Goal: Transaction & Acquisition: Purchase product/service

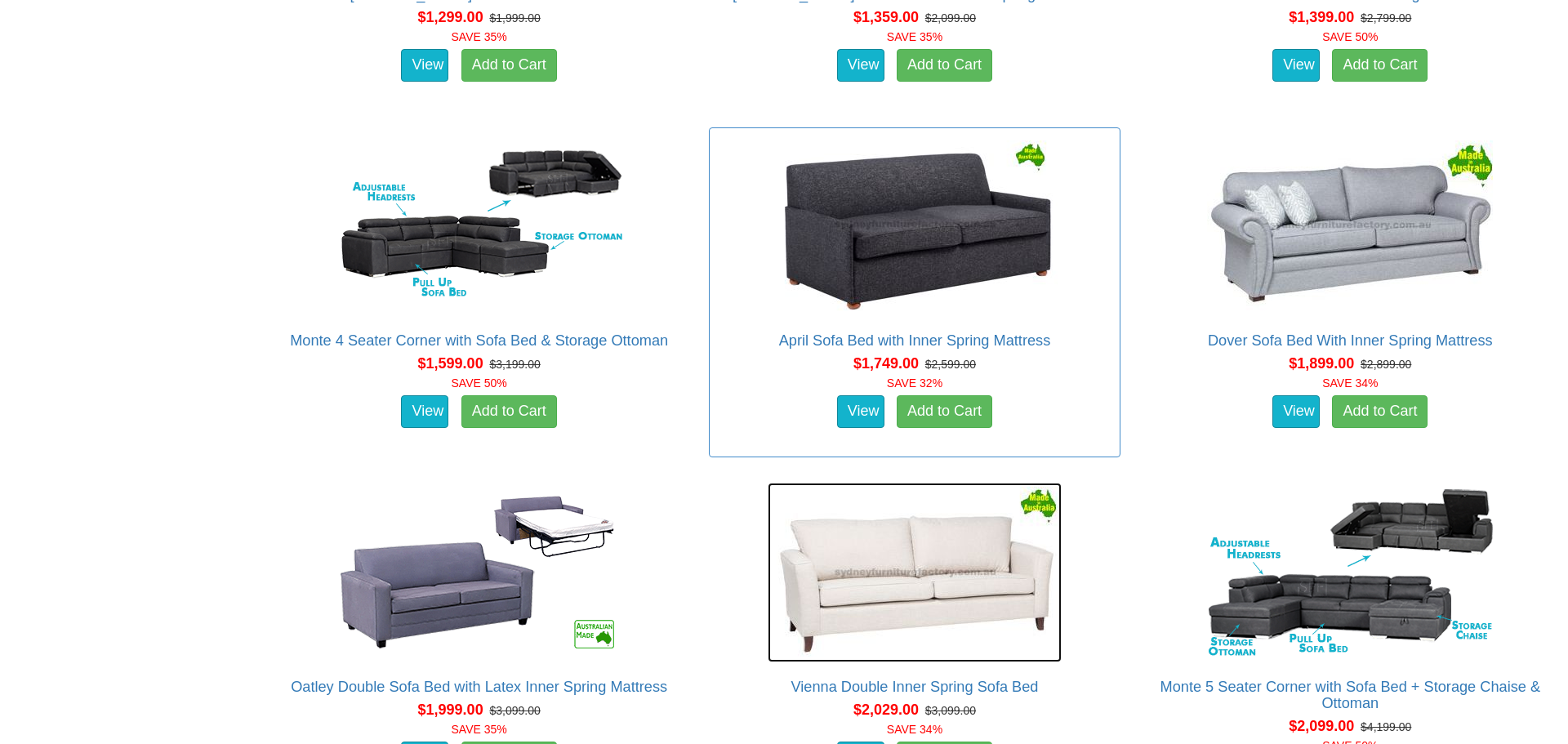
scroll to position [1347, 0]
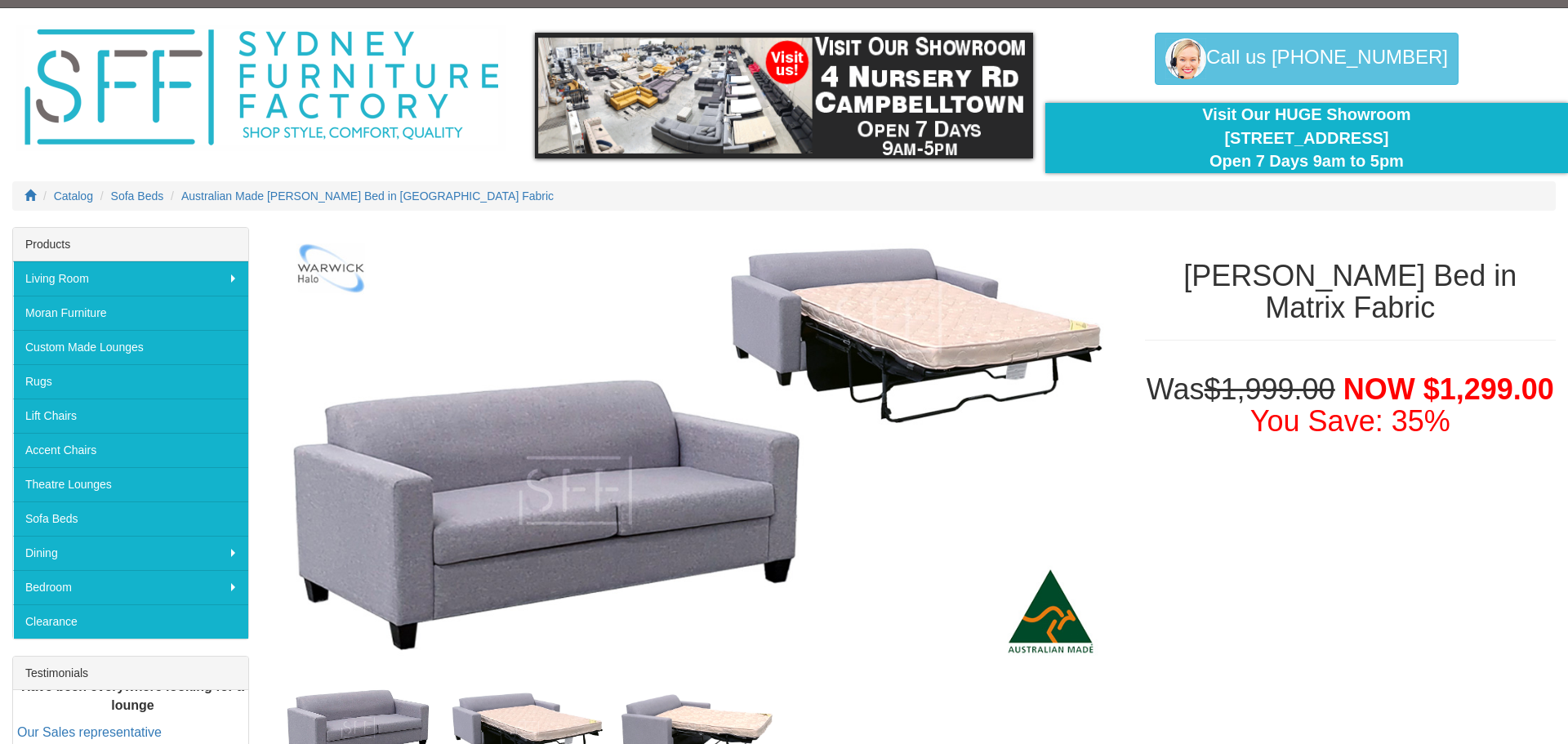
scroll to position [194, 0]
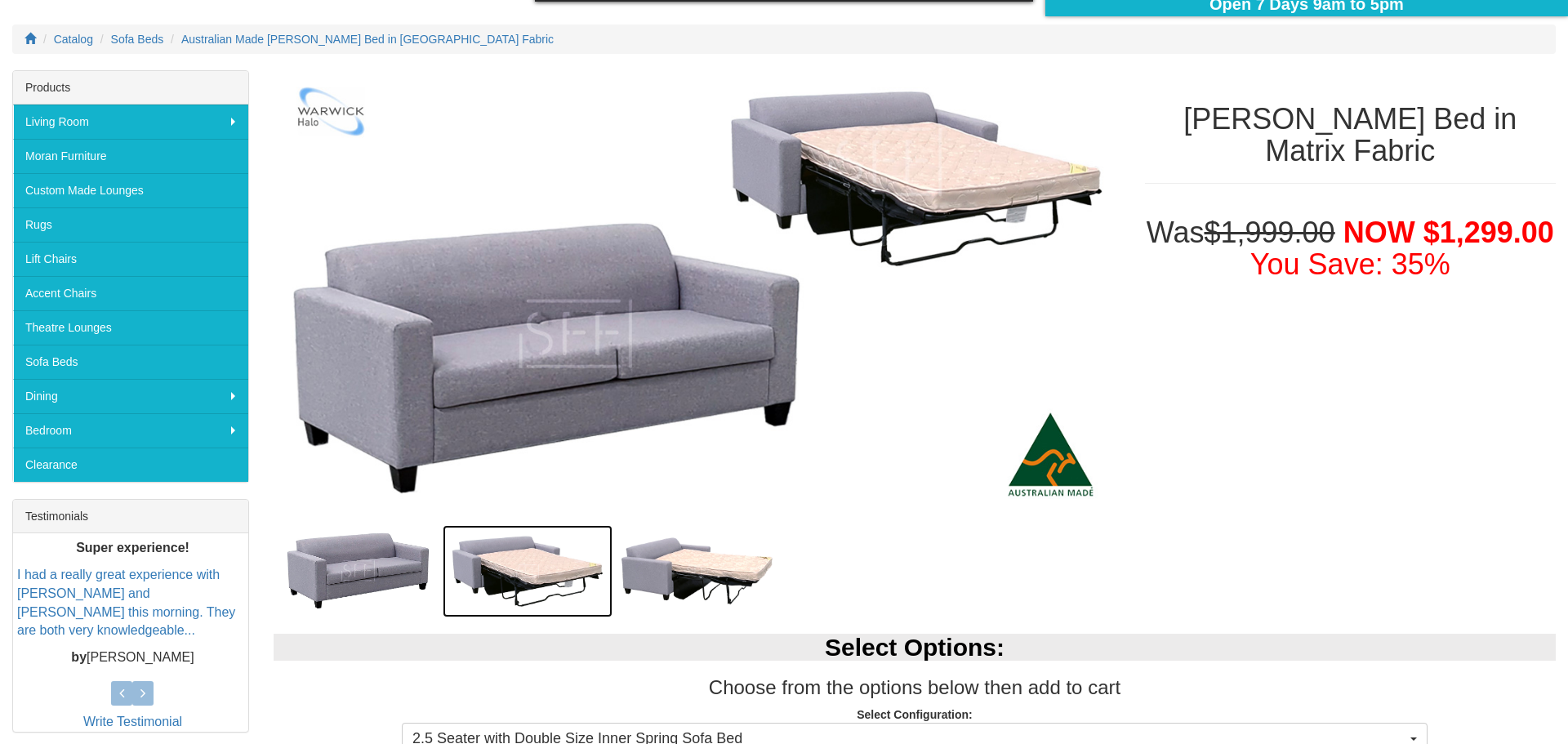
drag, startPoint x: 549, startPoint y: 582, endPoint x: 582, endPoint y: 572, distance: 34.5
click at [548, 582] on img at bounding box center [527, 571] width 169 height 93
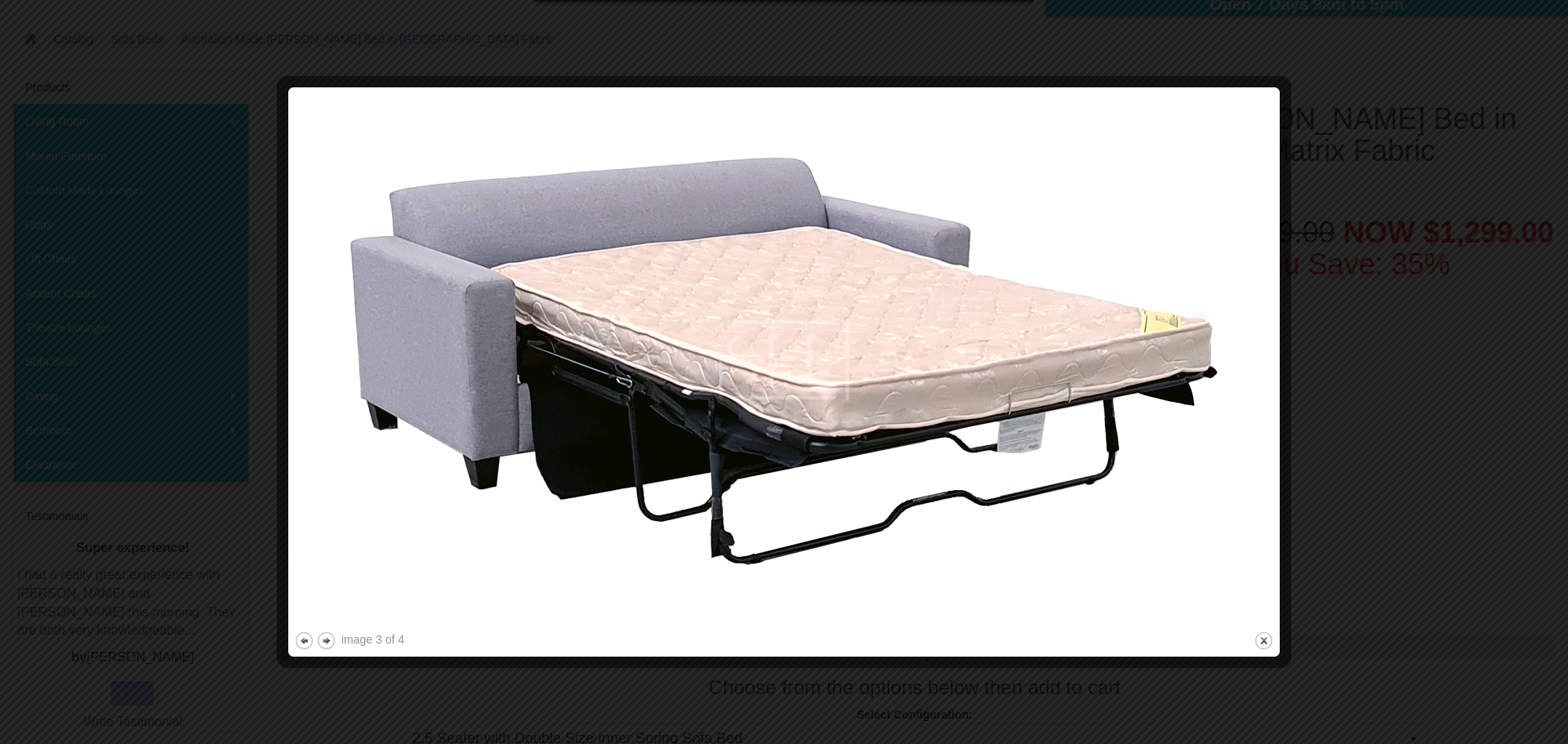
click at [1461, 380] on div at bounding box center [784, 372] width 1568 height 744
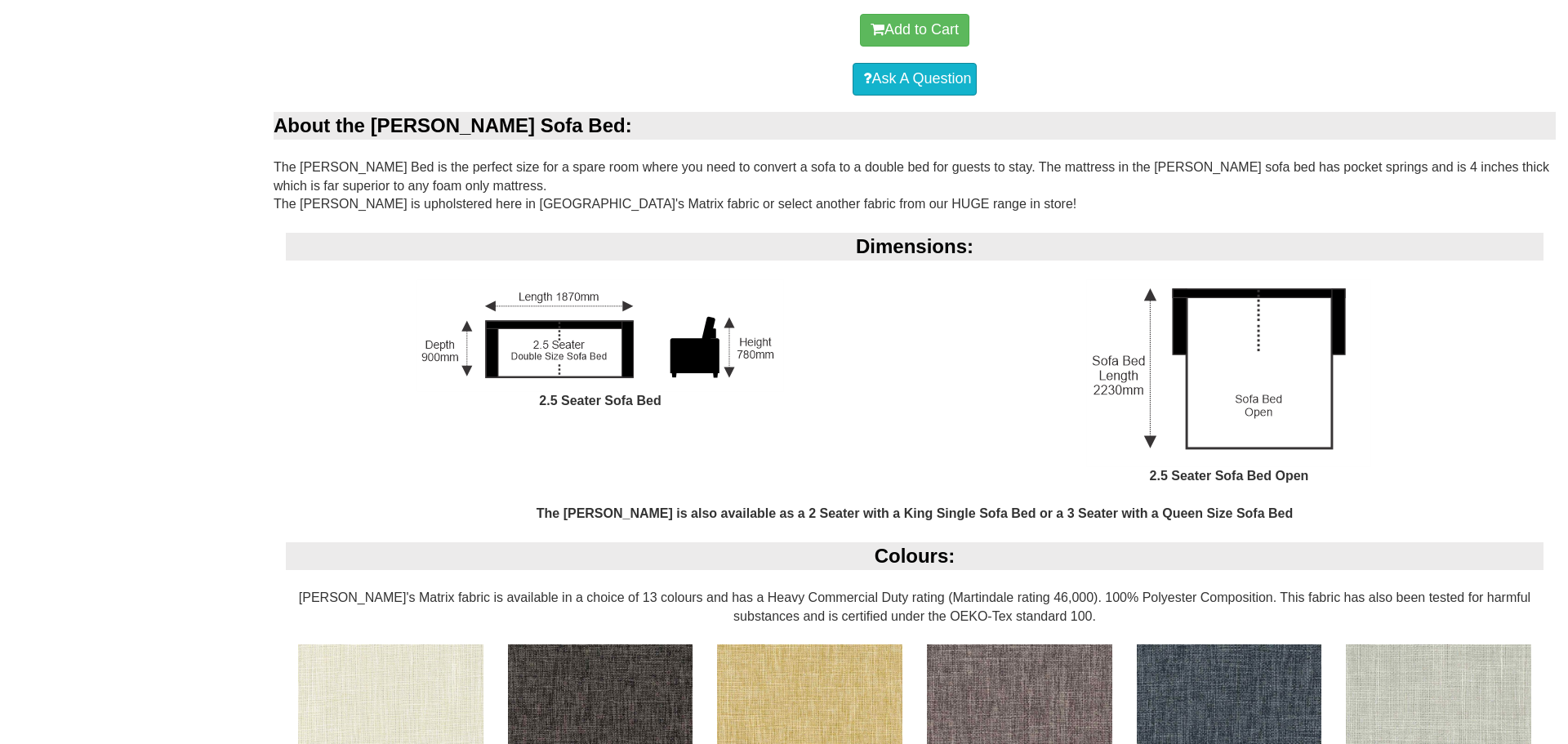
scroll to position [1295, 0]
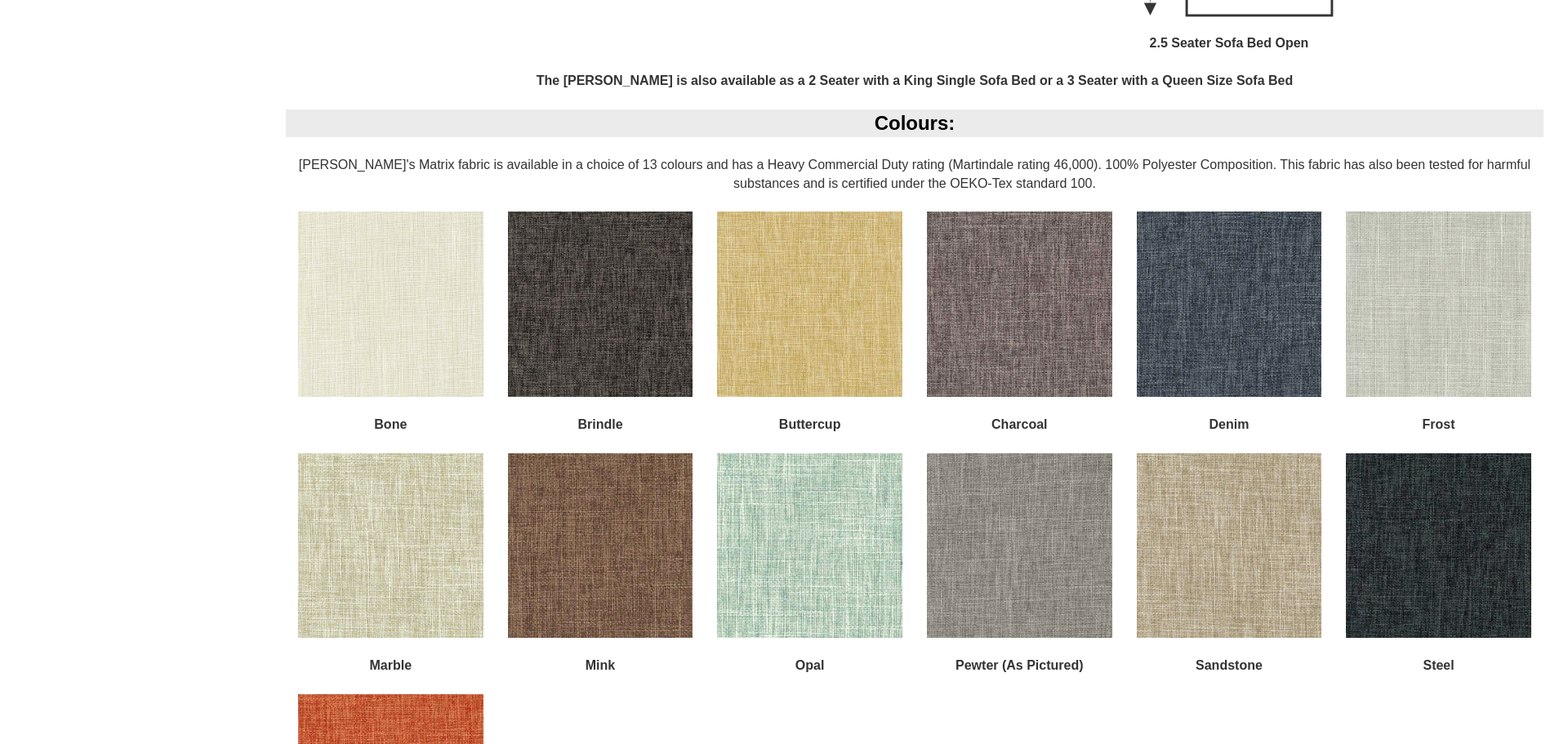
click at [1045, 296] on img at bounding box center [1020, 304] width 185 height 185
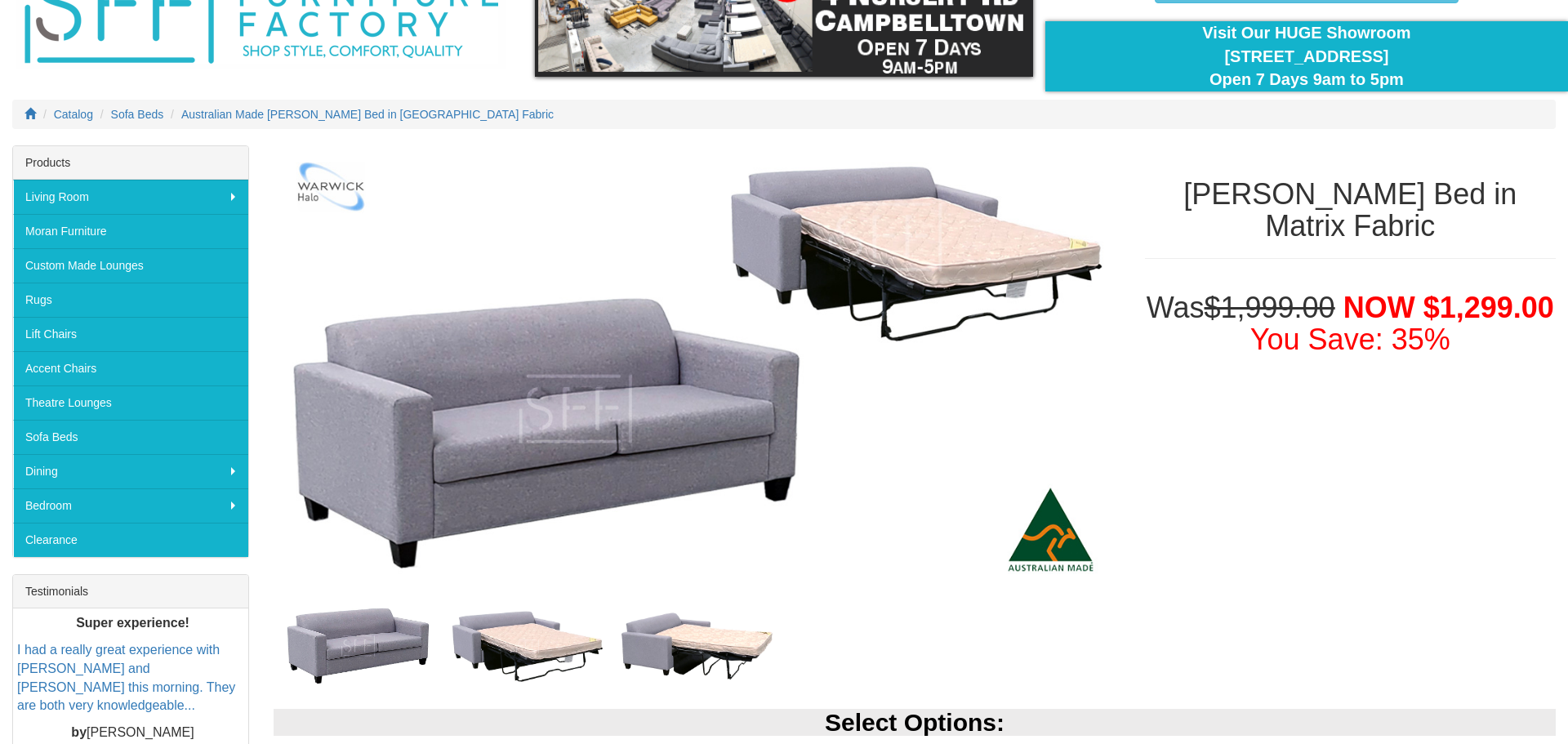
scroll to position [236, 0]
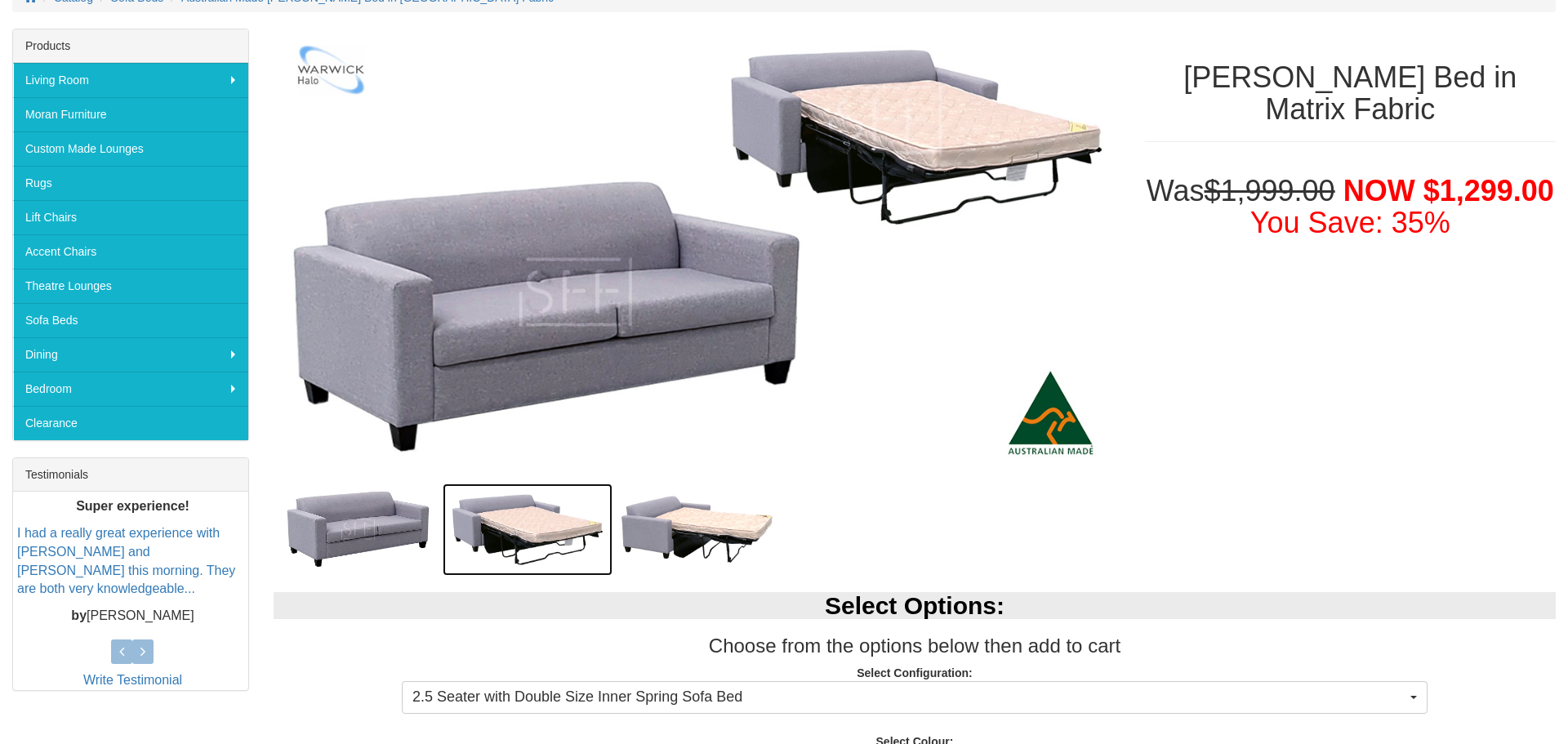
click at [558, 528] on img at bounding box center [527, 529] width 169 height 93
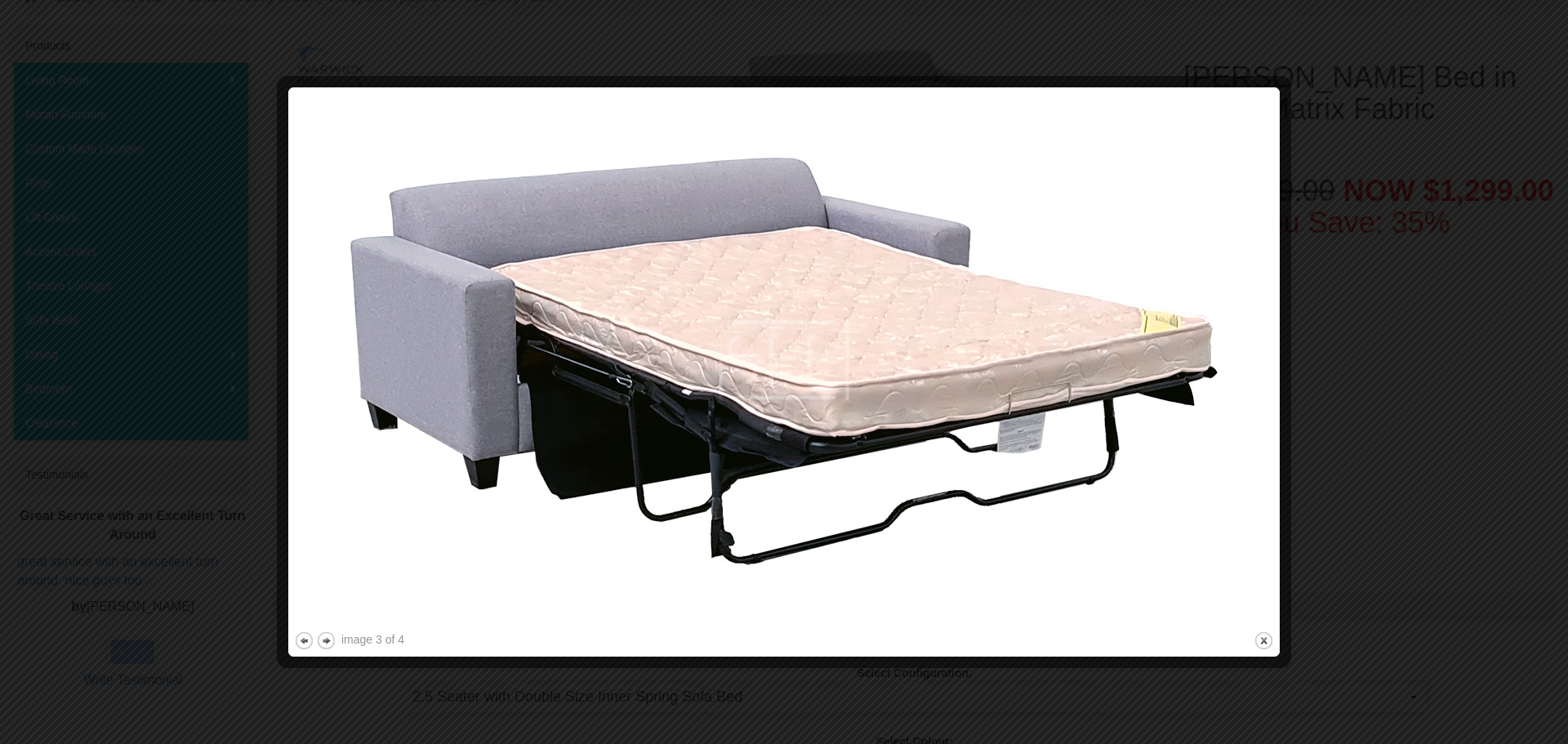
click at [1344, 381] on div at bounding box center [784, 372] width 1568 height 744
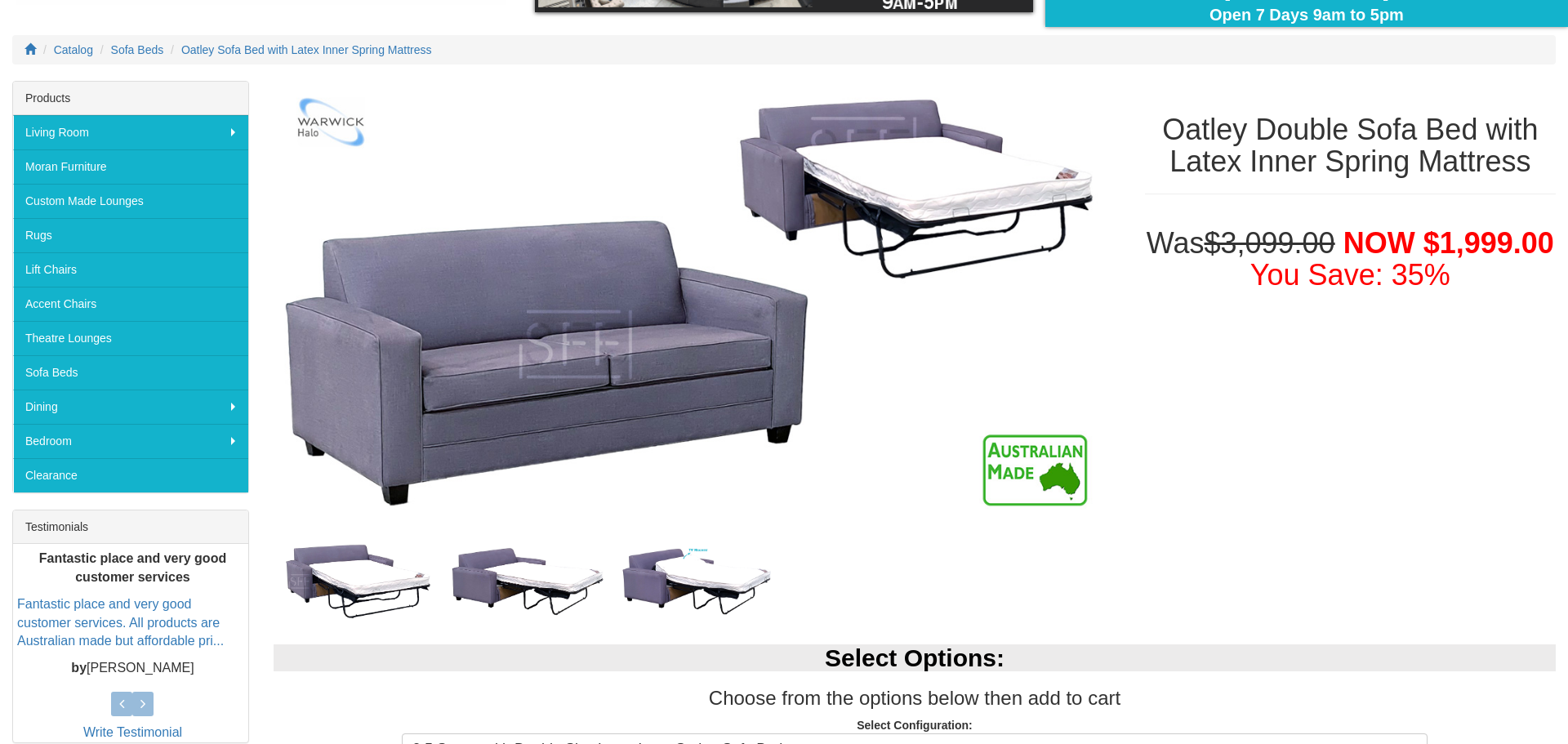
scroll to position [323, 0]
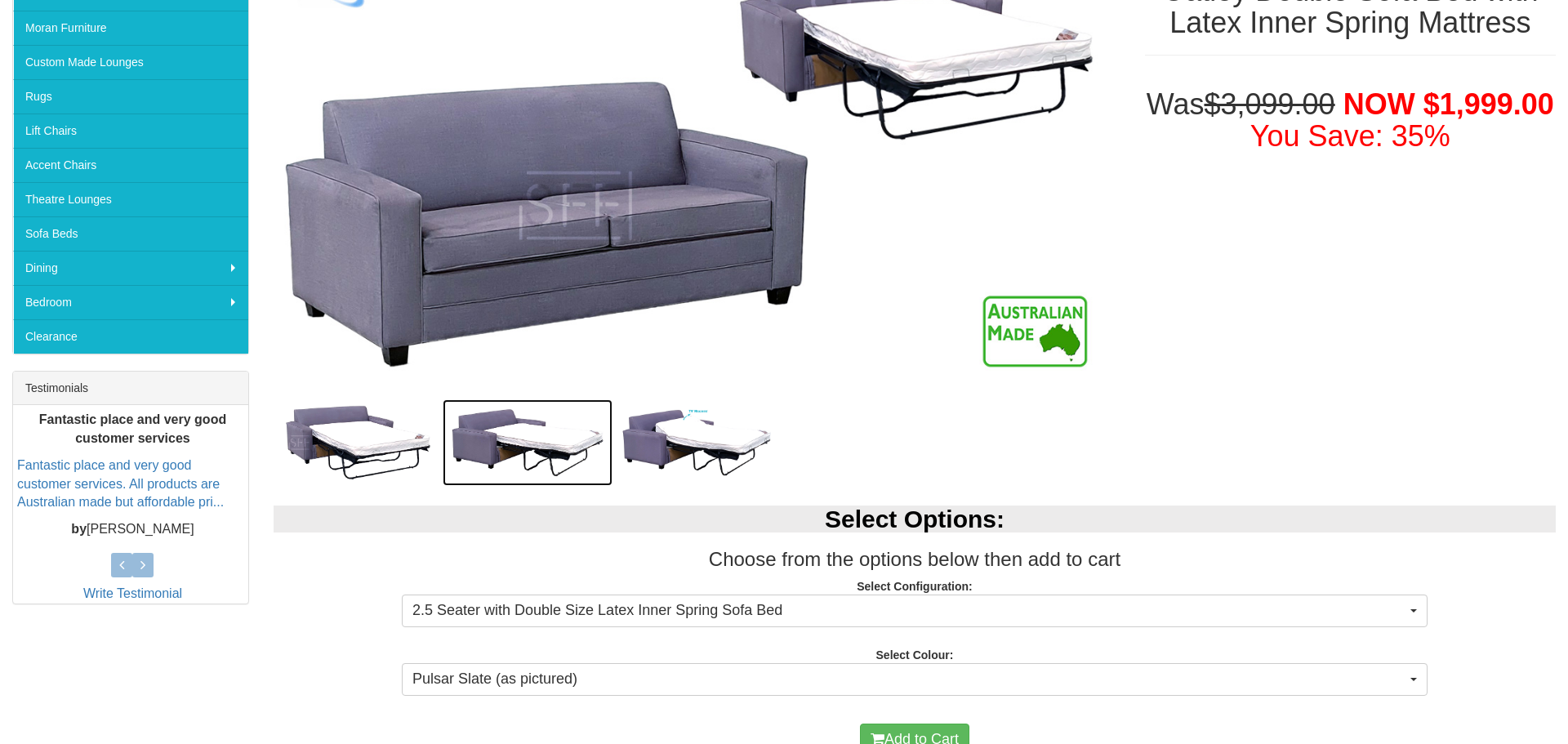
click at [520, 450] on img at bounding box center [527, 443] width 169 height 88
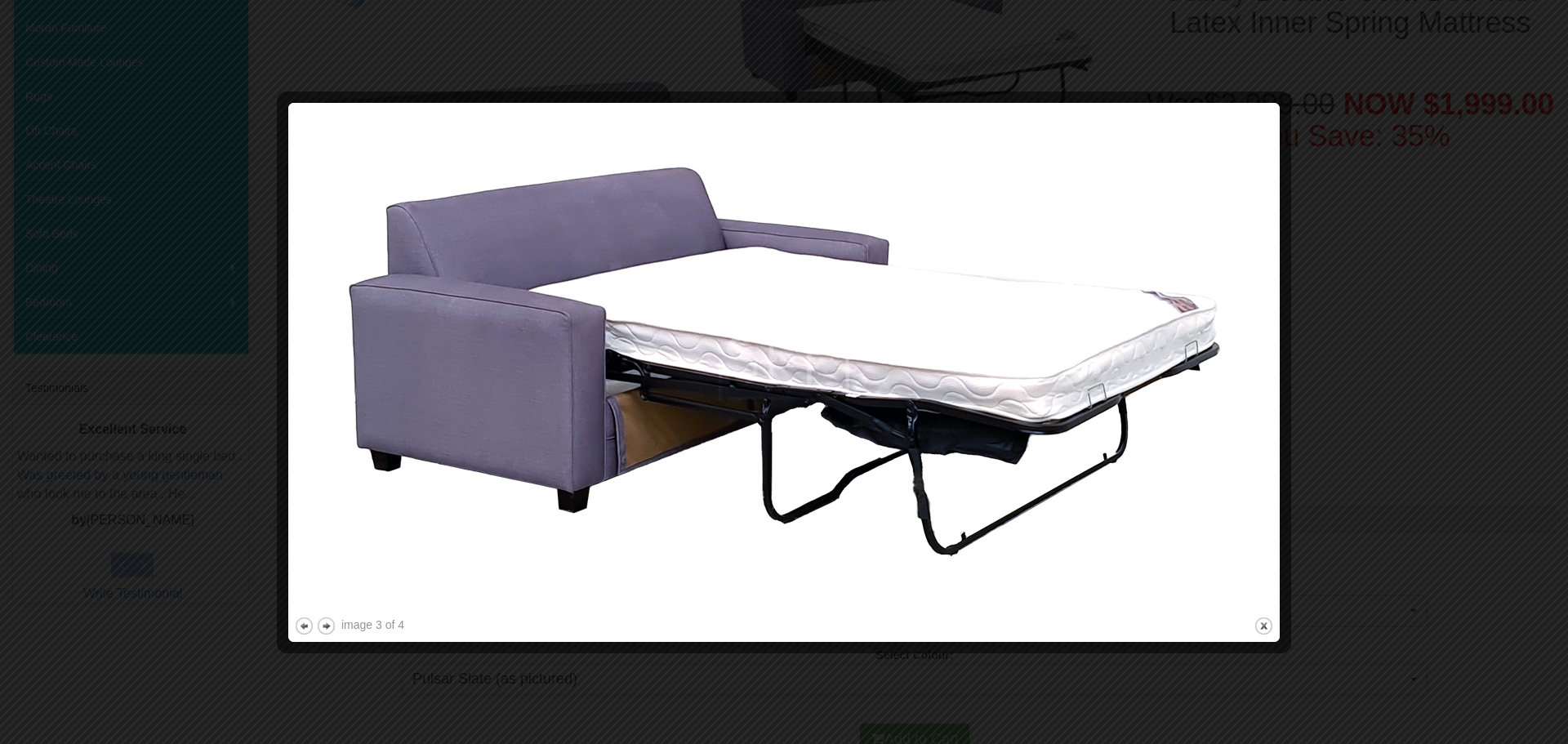
click at [1376, 386] on div at bounding box center [784, 372] width 1568 height 744
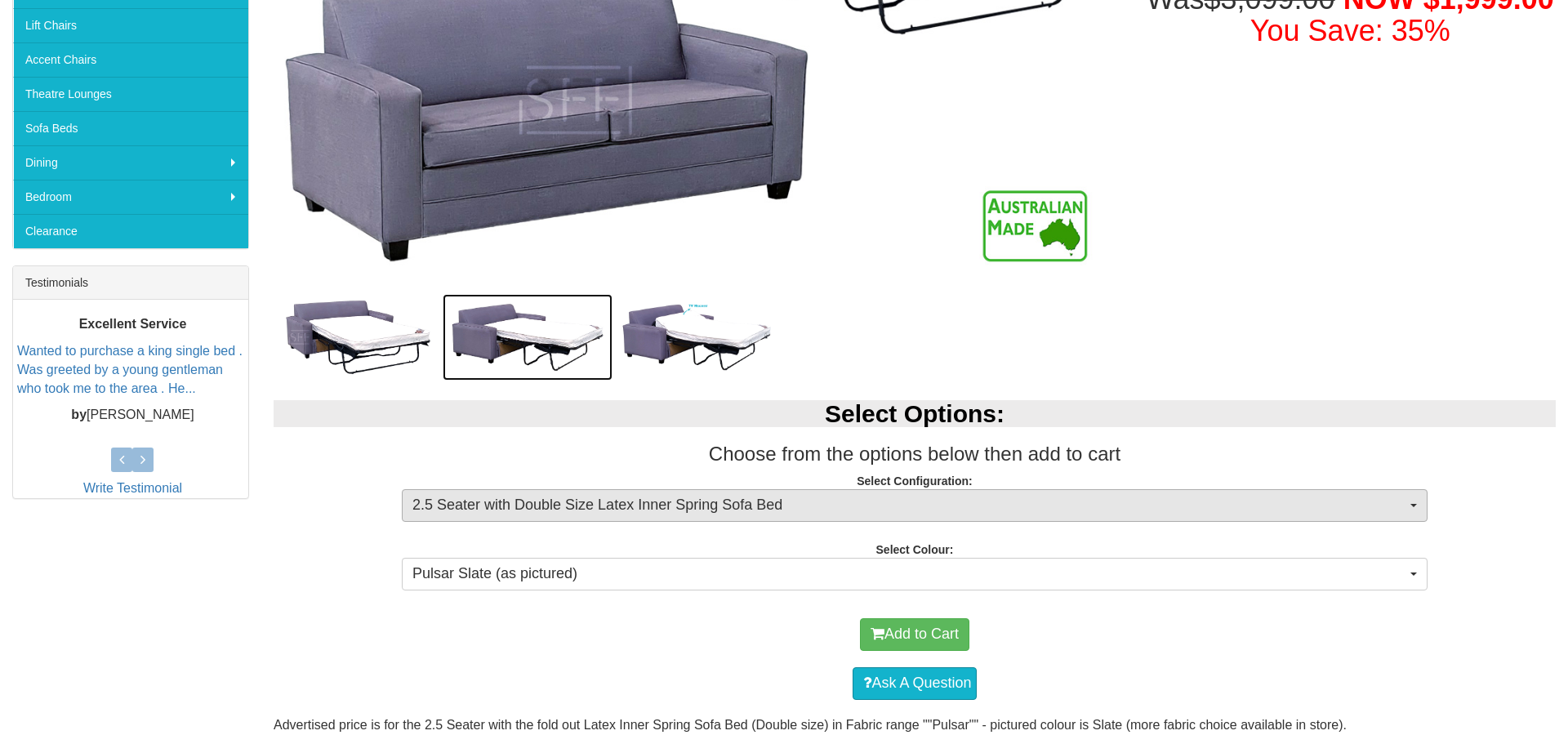
scroll to position [495, 0]
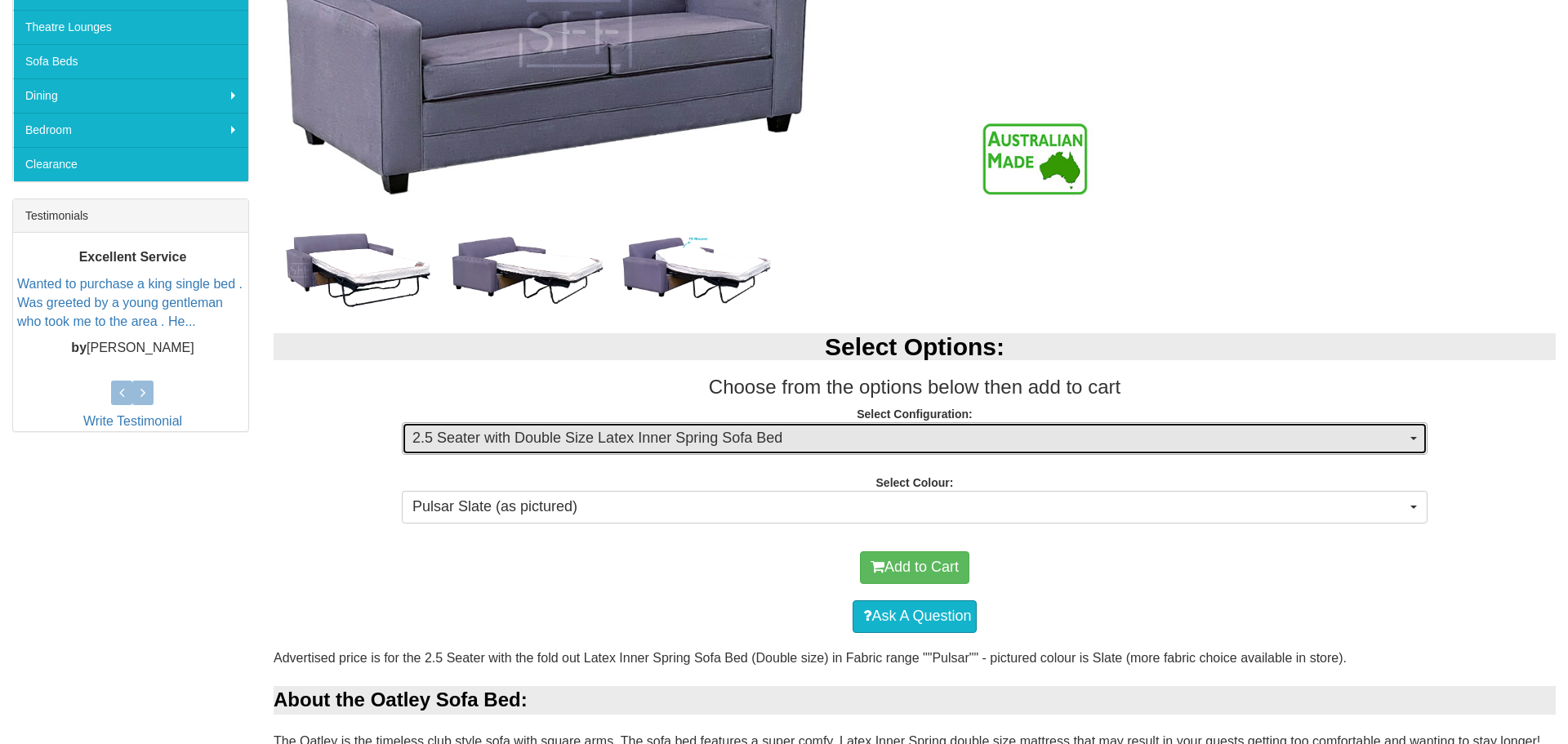
click at [757, 425] on button "2.5 Seater with Double Size Latex Inner Spring Sofa Bed" at bounding box center [915, 438] width 1026 height 33
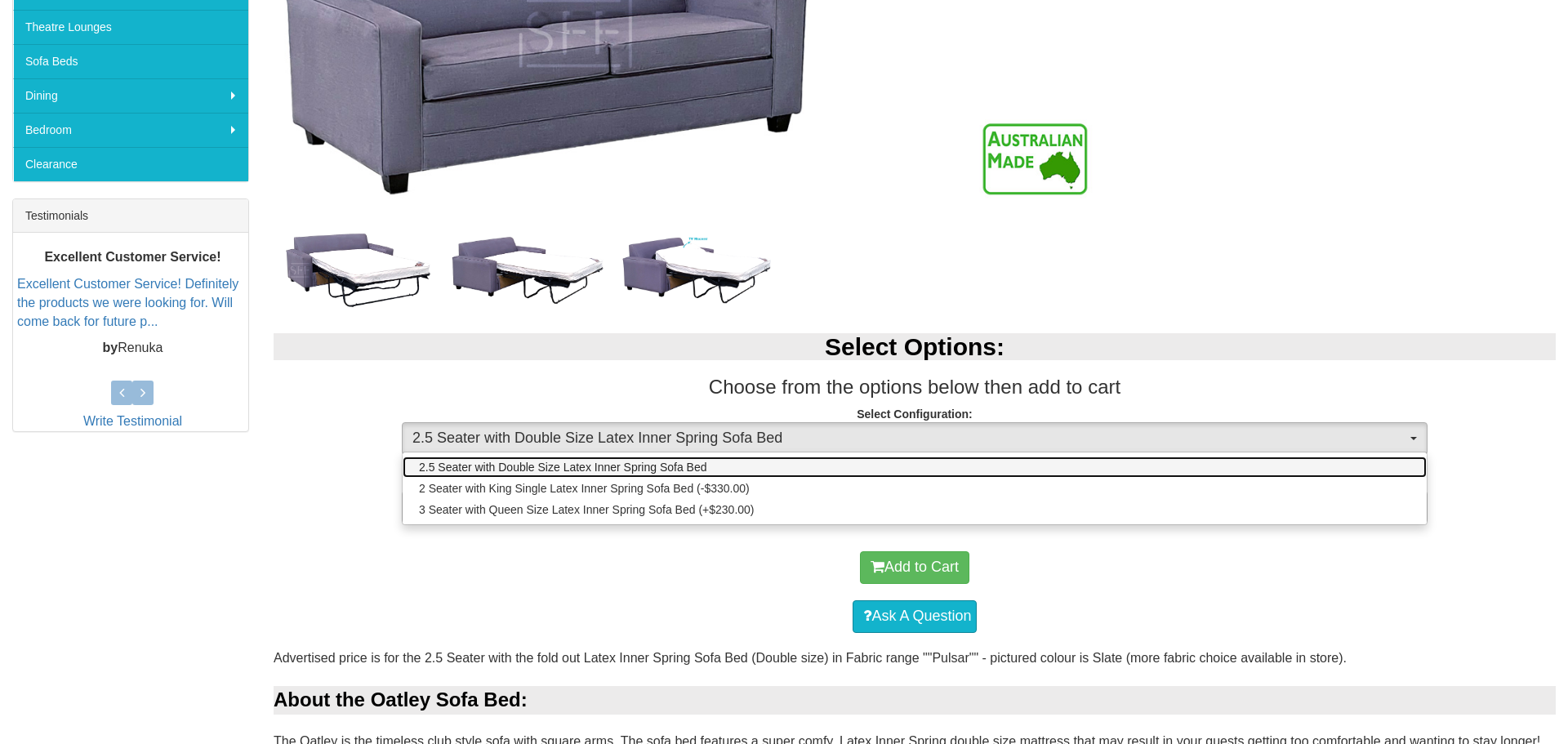
click at [756, 465] on link "2.5 Seater with Double Size Latex Inner Spring Sofa Bed" at bounding box center [915, 466] width 1024 height 21
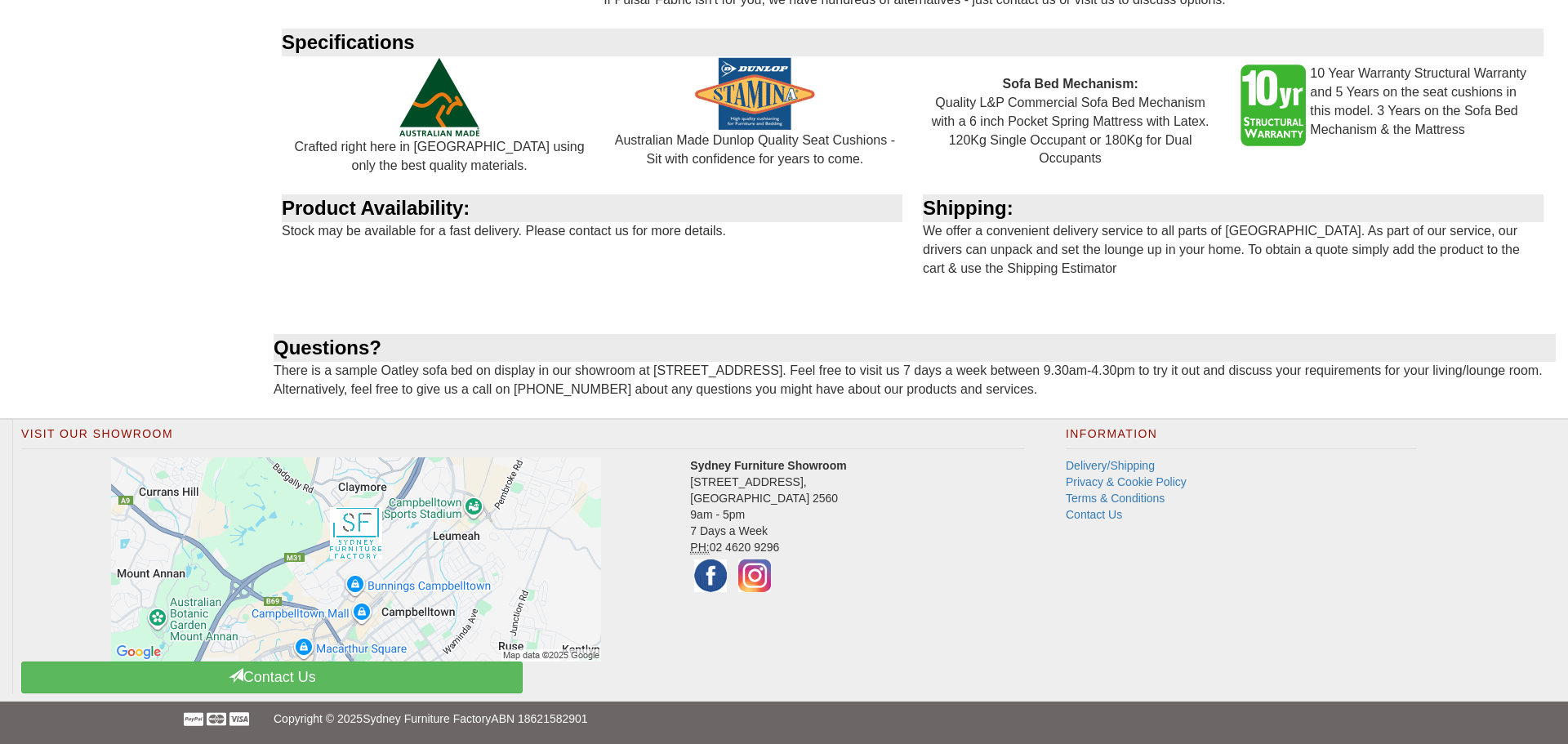
scroll to position [2157, 0]
click at [764, 582] on img at bounding box center [754, 576] width 41 height 41
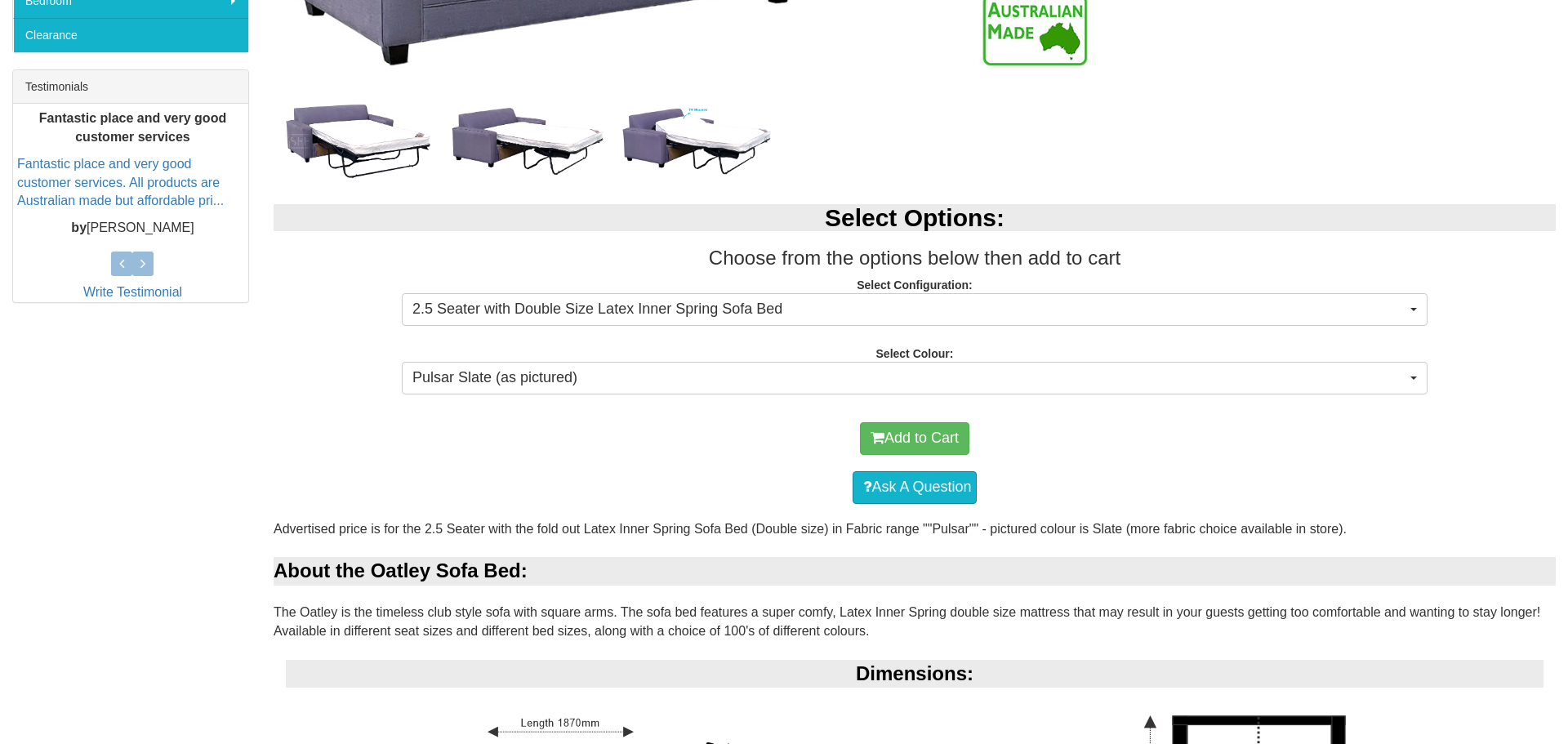
scroll to position [625, 0]
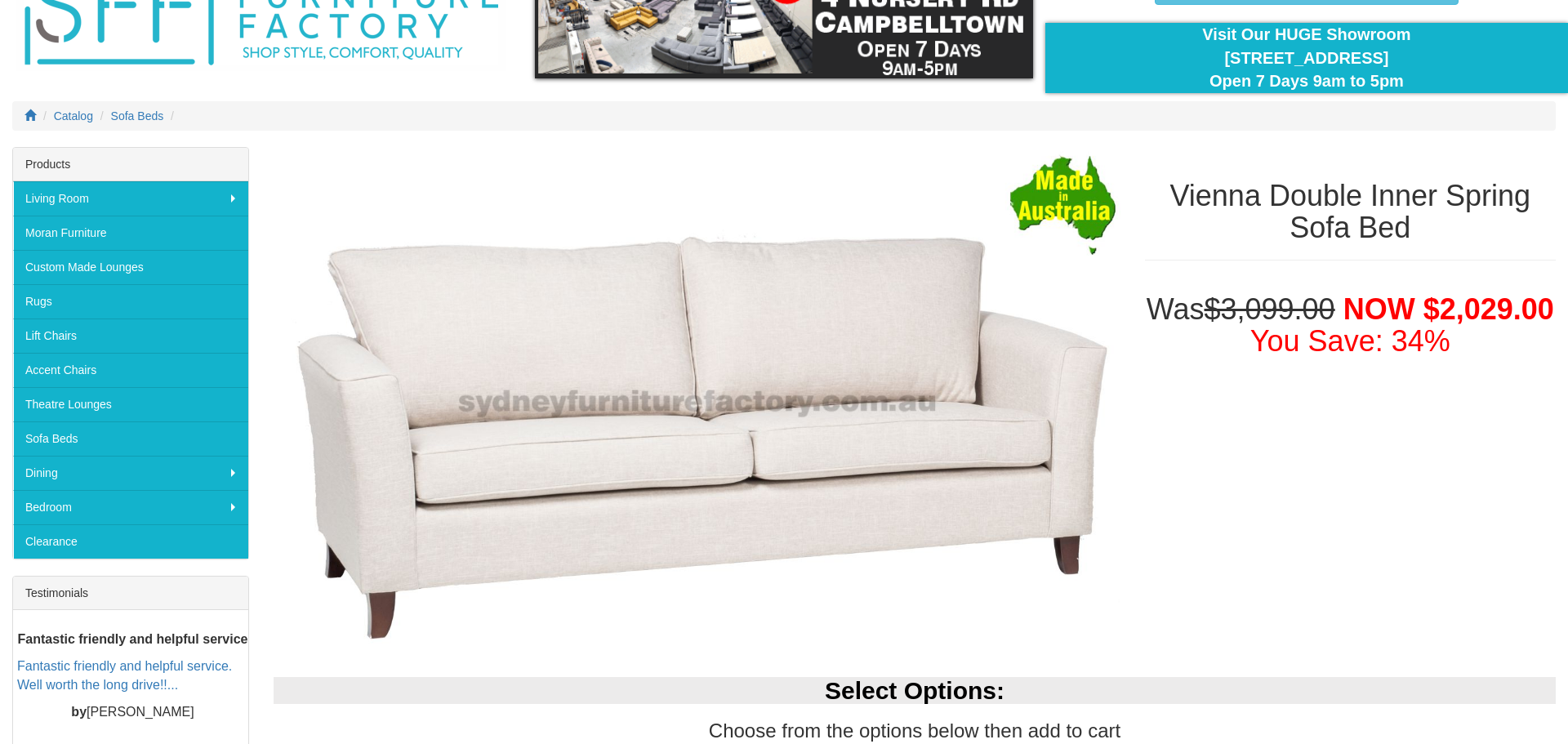
scroll to position [374, 0]
